Goal: Use online tool/utility: Utilize a website feature to perform a specific function

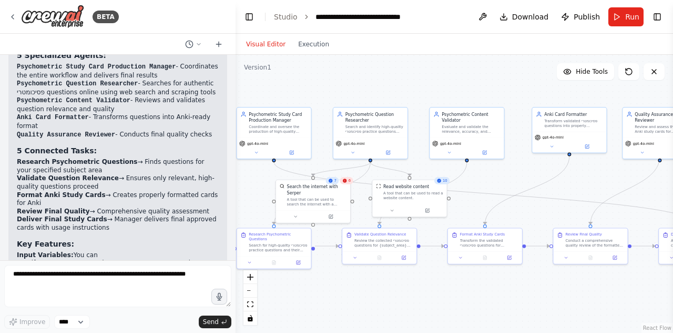
scroll to position [1361, 0]
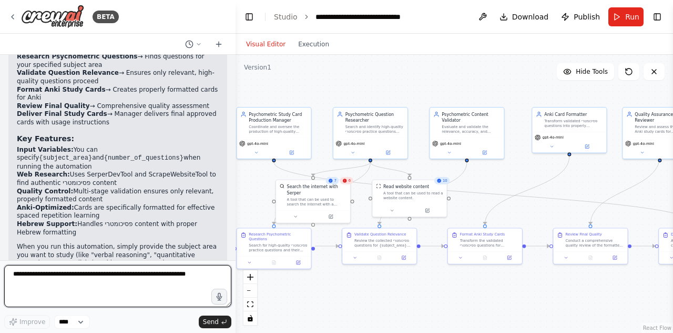
click at [152, 278] on textarea at bounding box center [117, 286] width 227 height 42
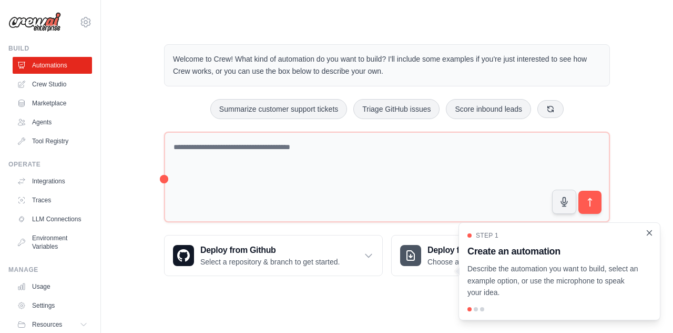
click at [649, 231] on icon "Close walkthrough" at bounding box center [649, 232] width 9 height 9
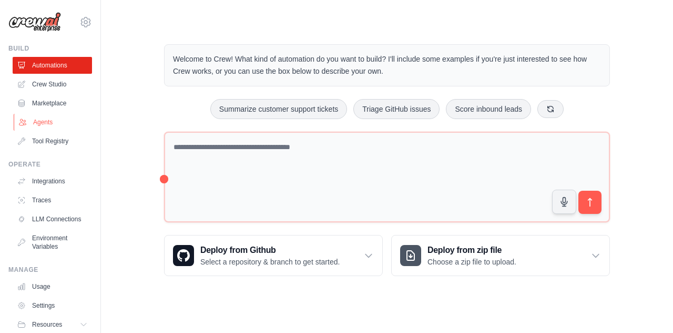
click at [39, 117] on link "Agents" at bounding box center [53, 122] width 79 height 17
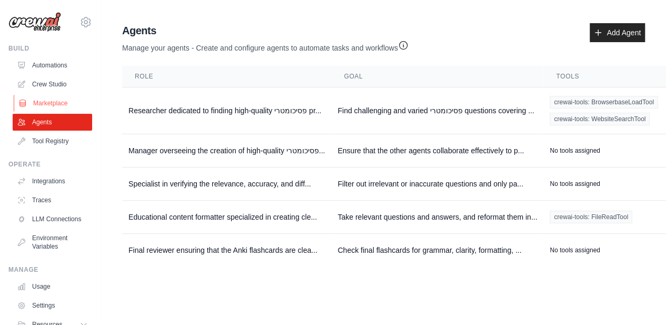
click at [44, 99] on link "Marketplace" at bounding box center [53, 103] width 79 height 17
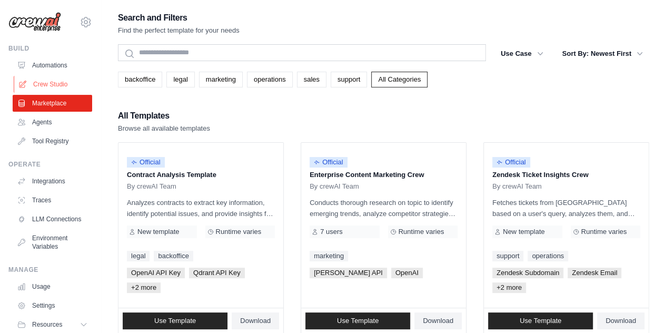
click at [52, 85] on link "Crew Studio" at bounding box center [53, 84] width 79 height 17
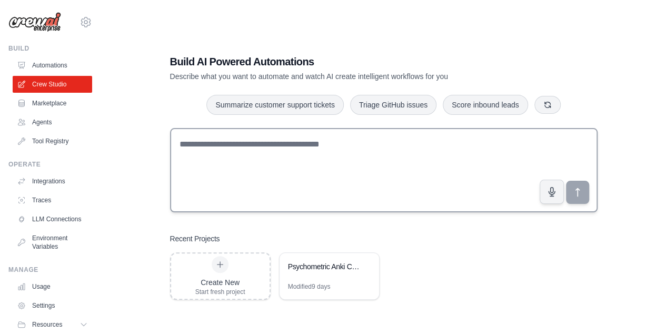
scroll to position [21, 0]
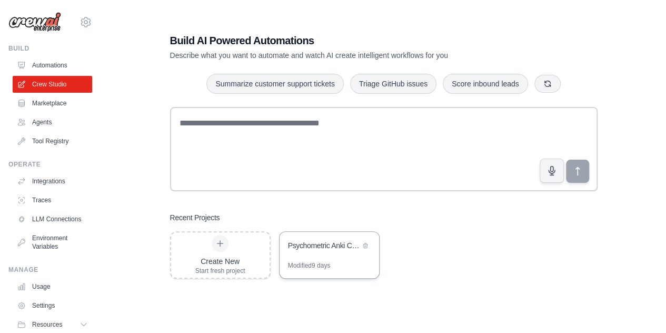
click at [299, 244] on div "Psychometric Anki Card Generator" at bounding box center [324, 245] width 72 height 11
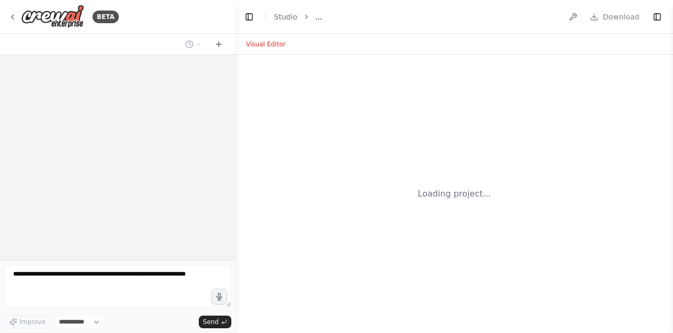
select select "****"
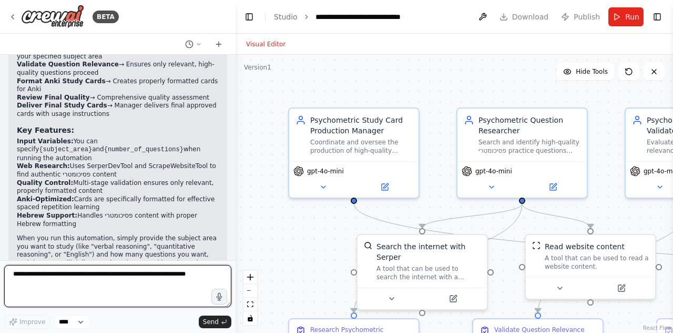
click at [168, 273] on textarea at bounding box center [117, 286] width 227 height 42
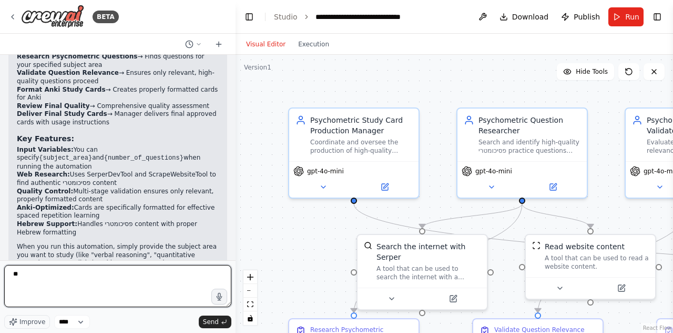
type textarea "*"
